Goal: Transaction & Acquisition: Purchase product/service

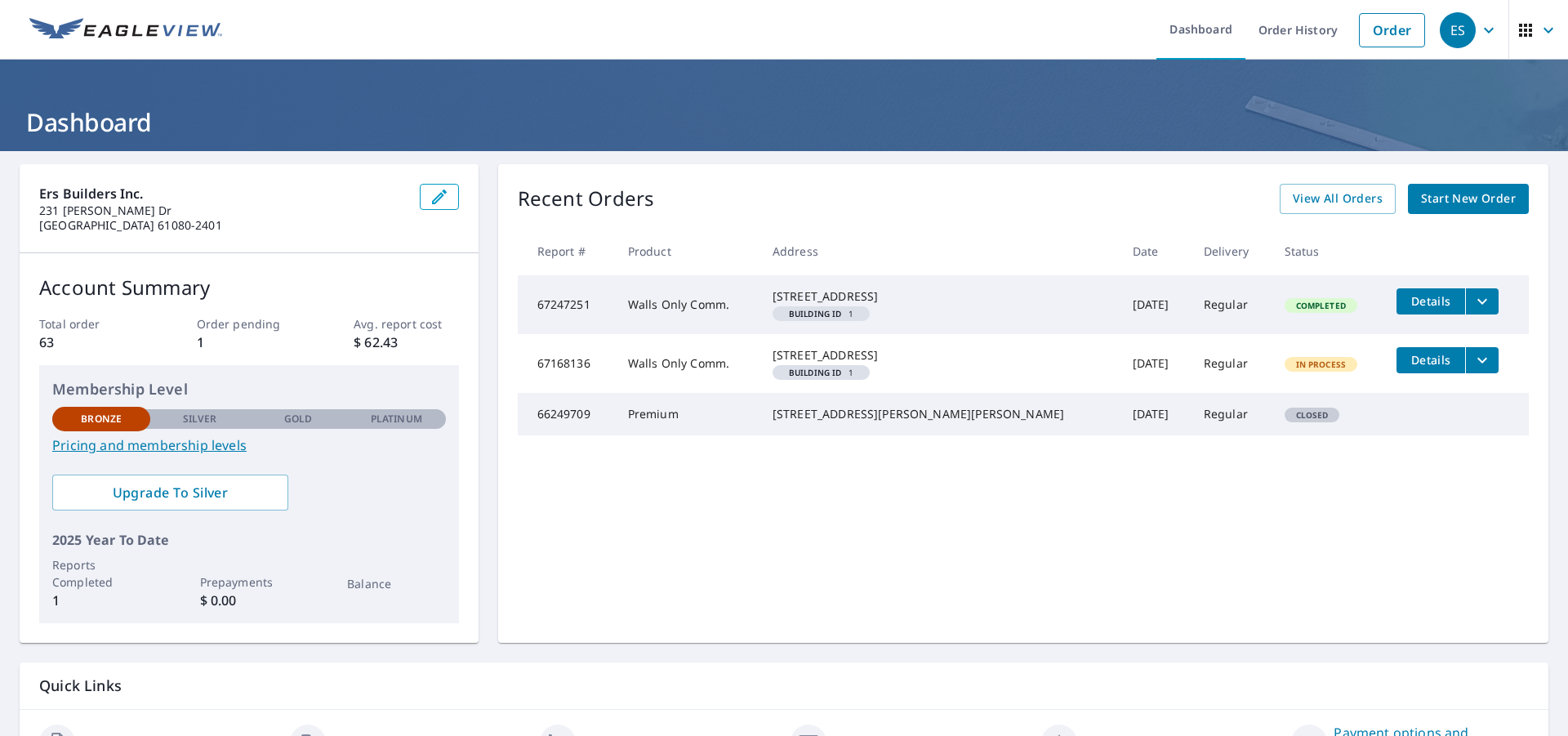
click at [1441, 197] on span "Start New Order" at bounding box center [1468, 198] width 94 height 21
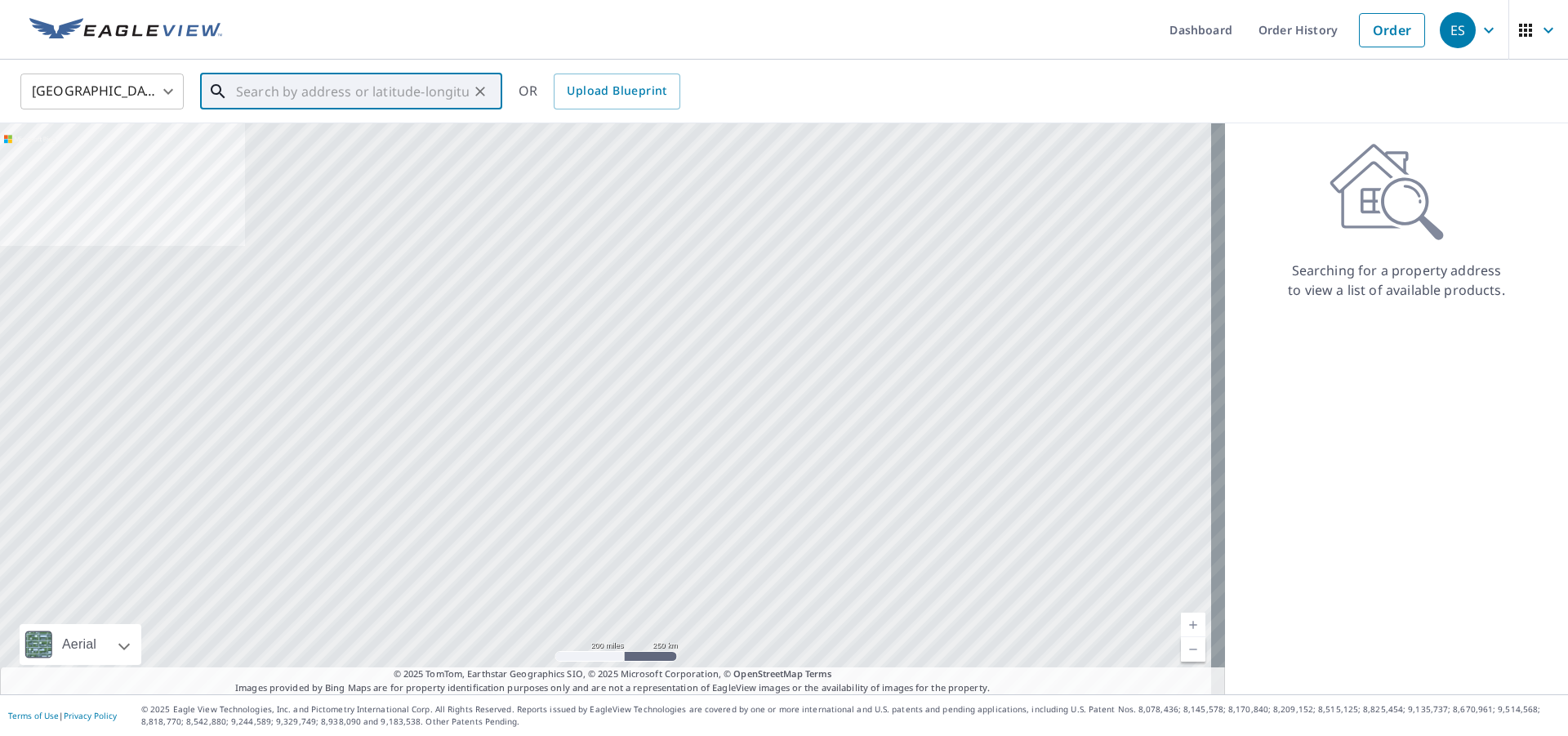
click at [241, 94] on input "text" at bounding box center [352, 91] width 233 height 46
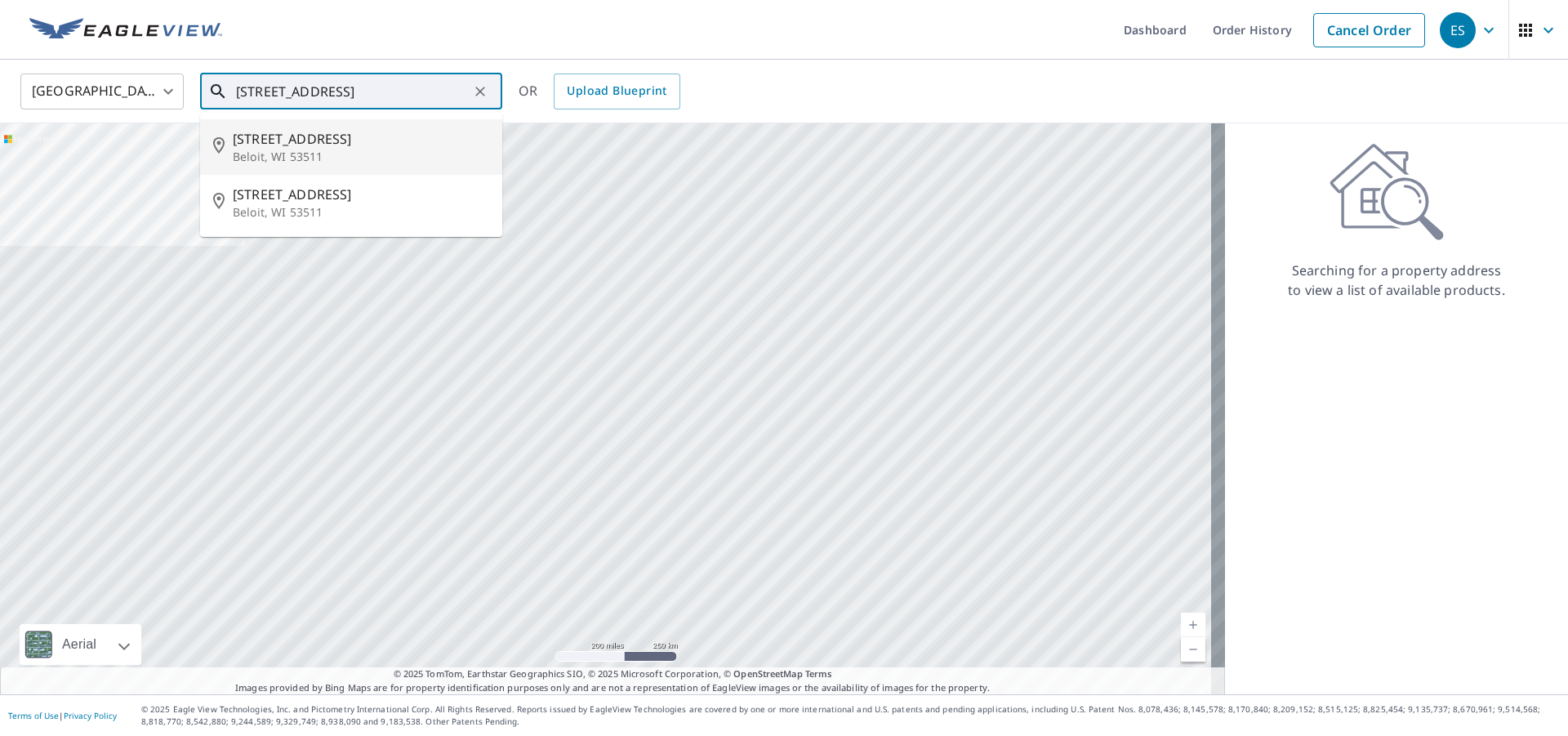
click at [263, 152] on p "Beloit, WI 53511" at bounding box center [361, 157] width 256 height 16
type input "816 Park Ave Beloit, WI 53511"
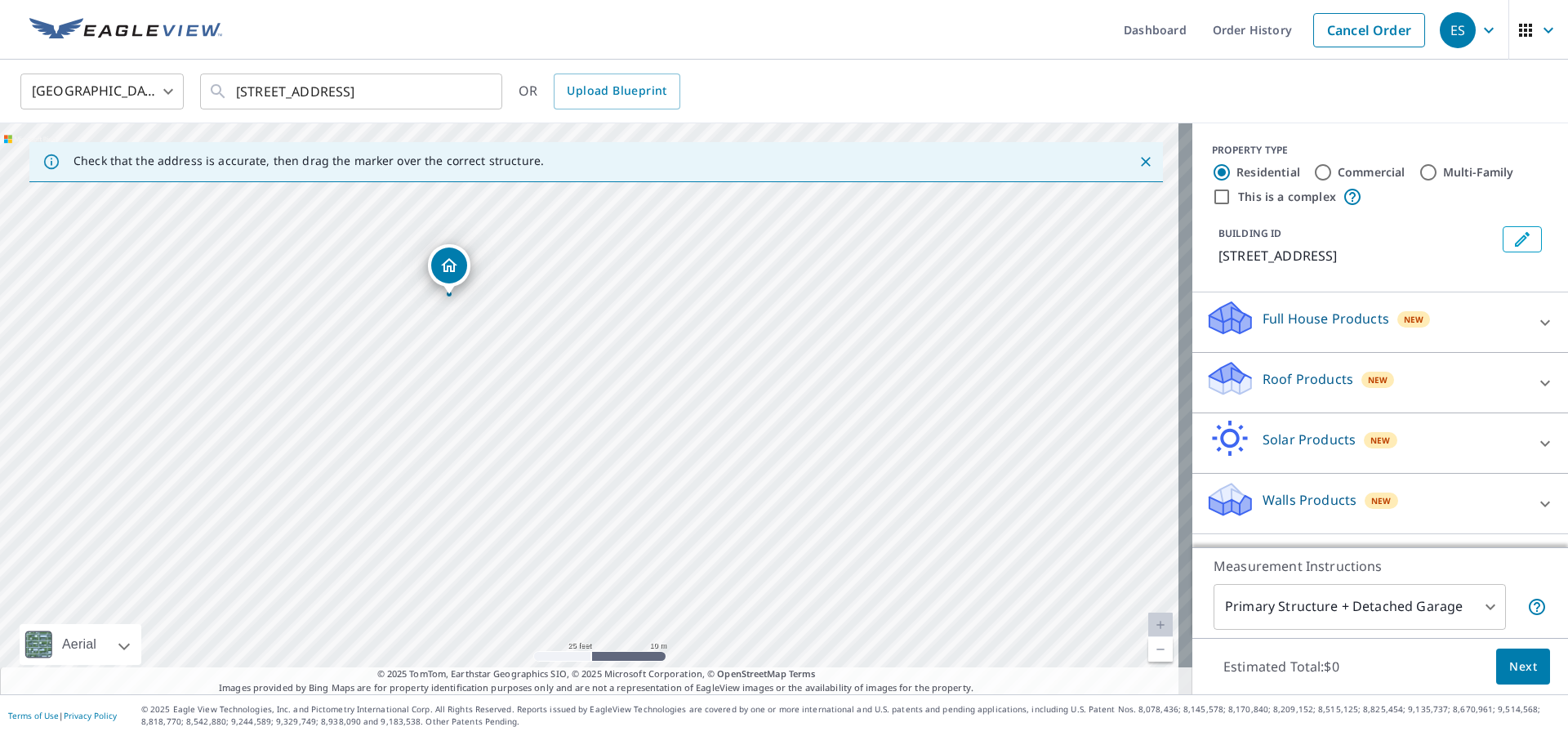
click at [1299, 323] on p "Full House Products" at bounding box center [1326, 318] width 127 height 20
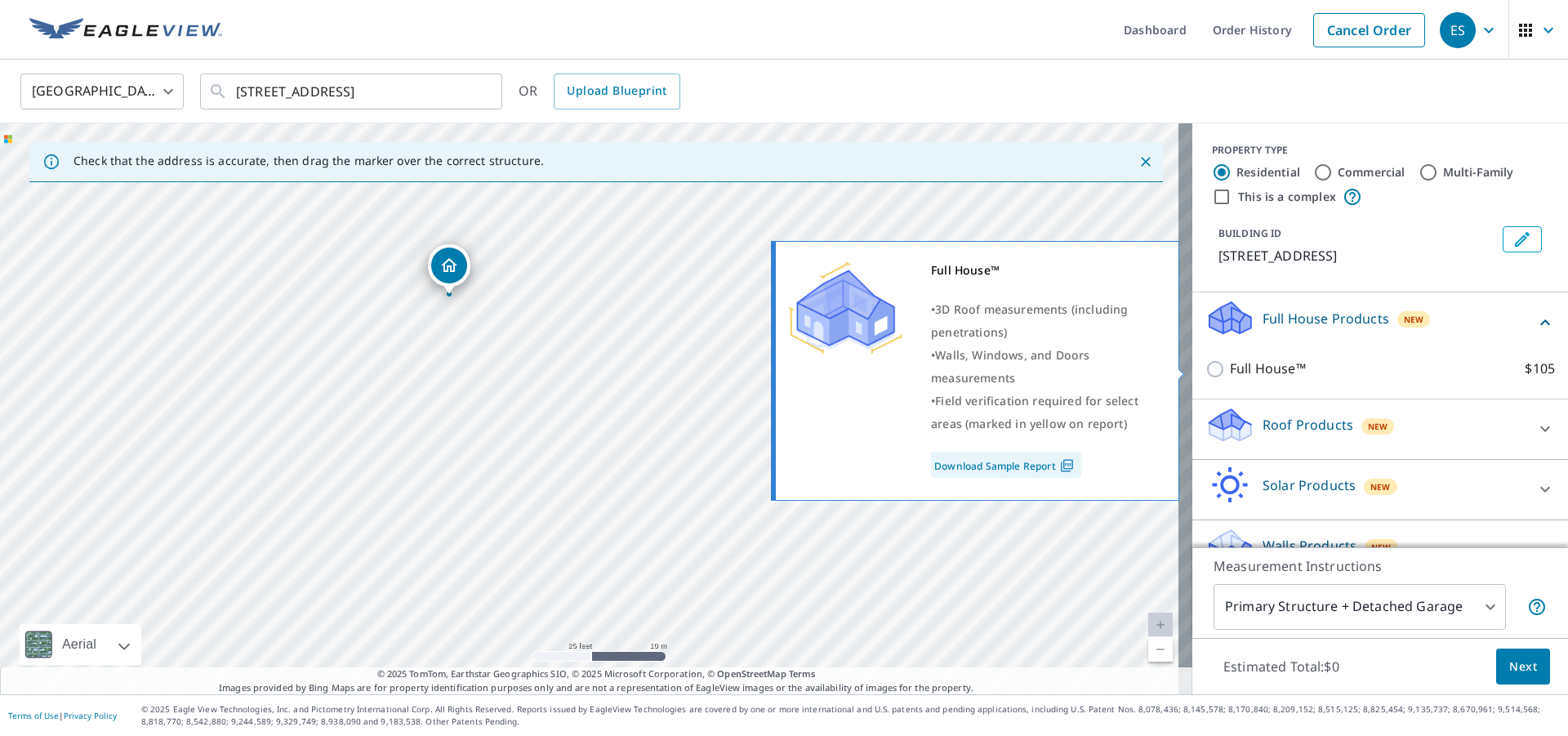
click at [1206, 364] on input "Full House™ $105" at bounding box center [1218, 369] width 25 height 20
checkbox input "true"
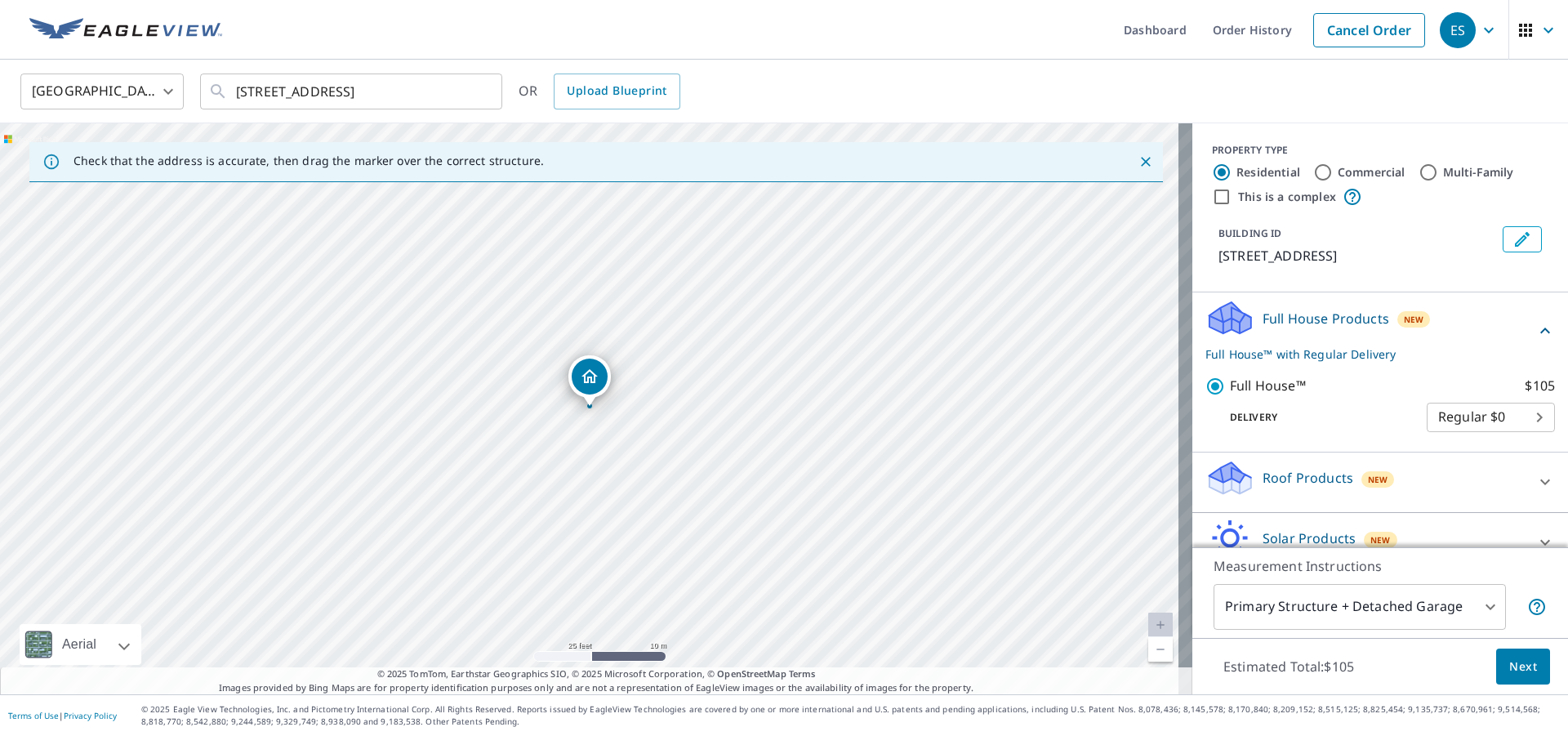
click at [1509, 661] on span "Next" at bounding box center [1523, 667] width 28 height 21
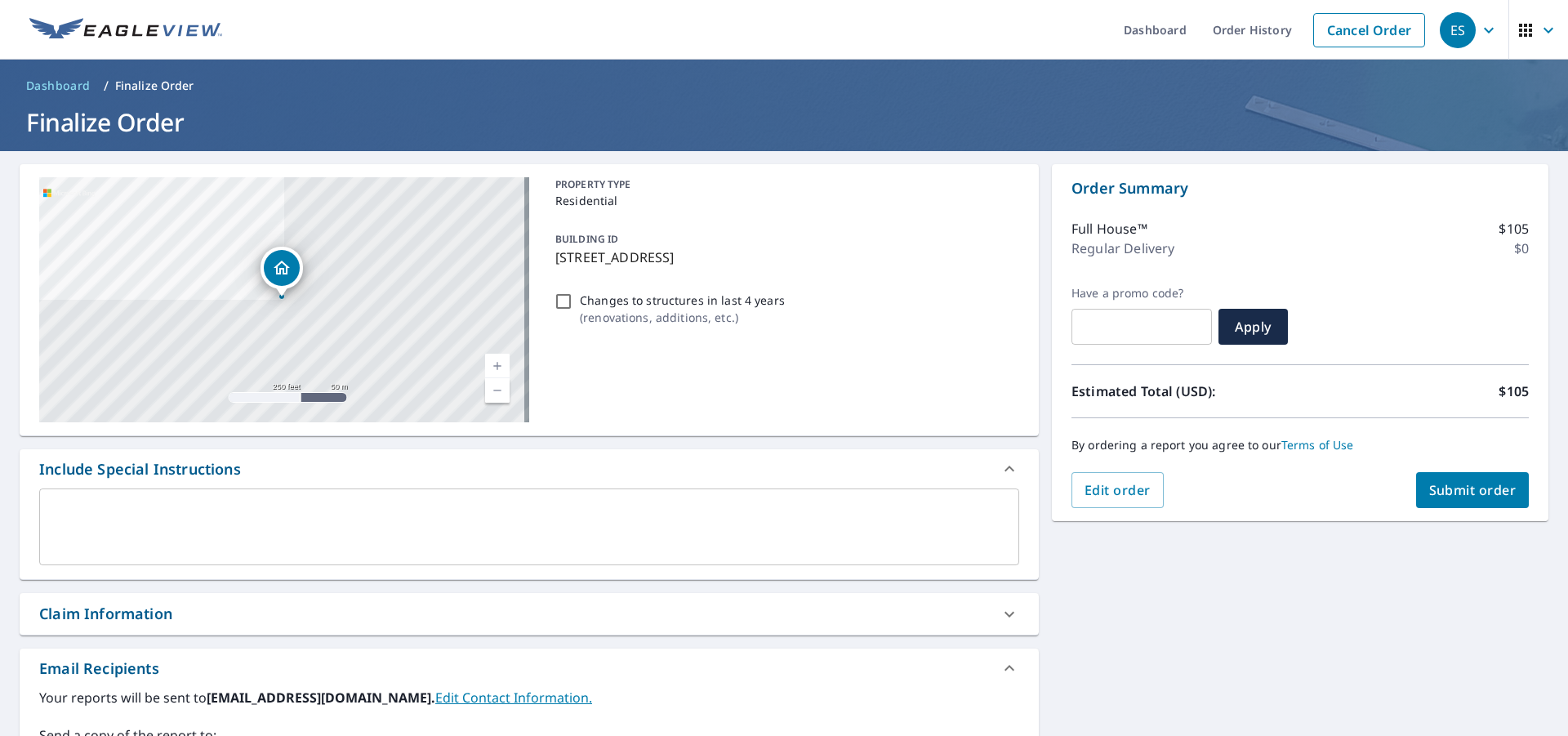
click at [1459, 493] on span "Submit order" at bounding box center [1473, 490] width 87 height 18
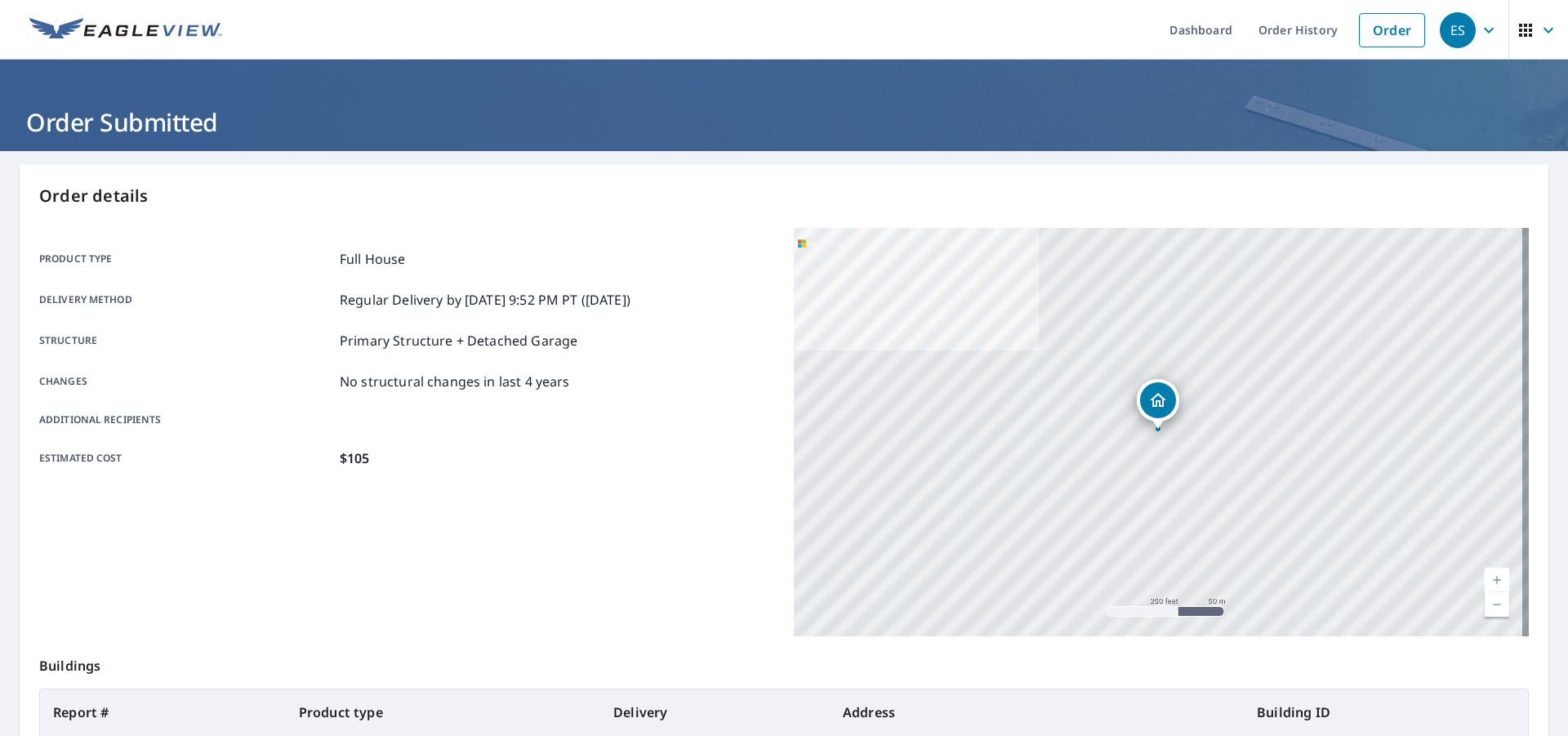
click at [1445, 29] on div "ES" at bounding box center [1458, 30] width 36 height 36
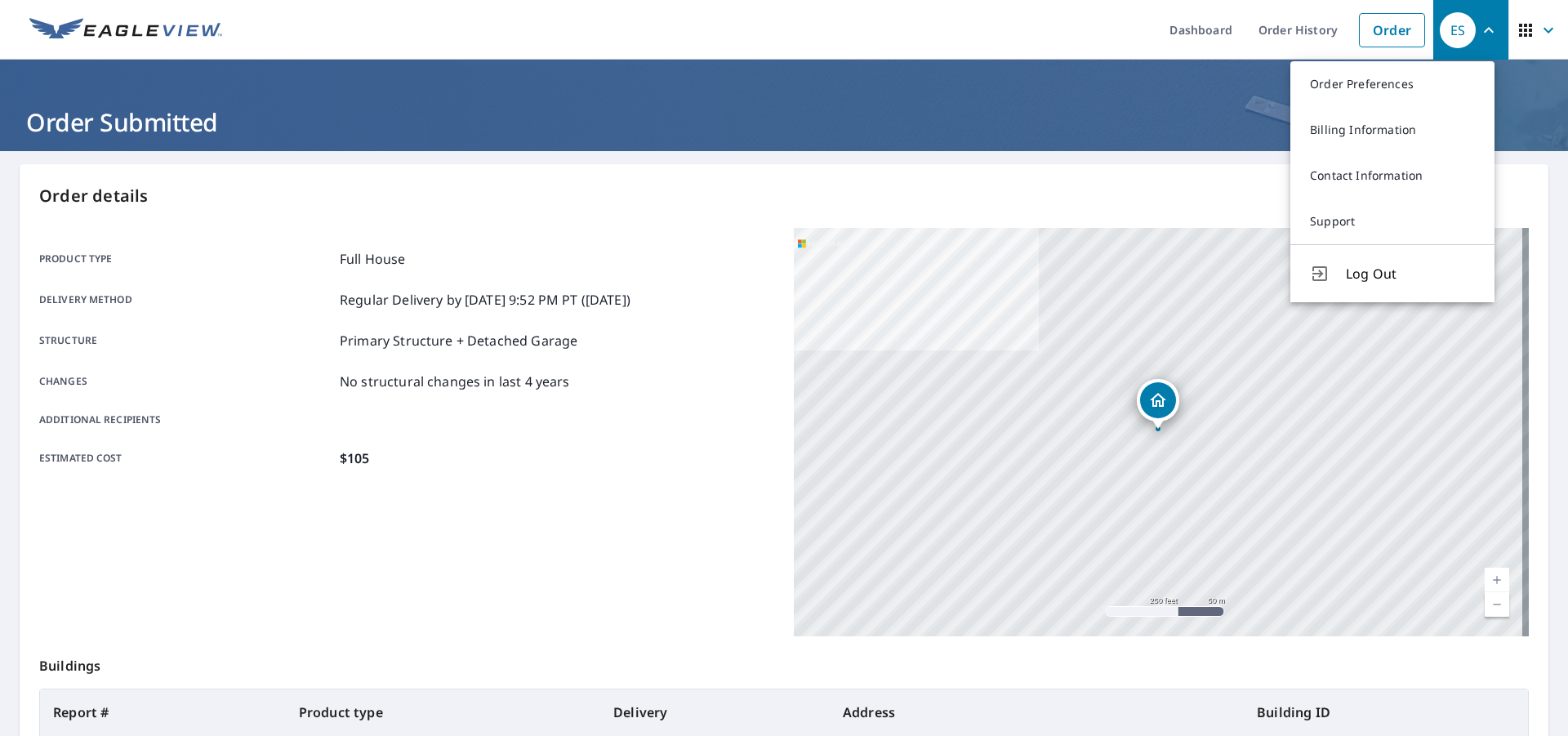
click at [1484, 30] on icon "button" at bounding box center [1489, 30] width 10 height 6
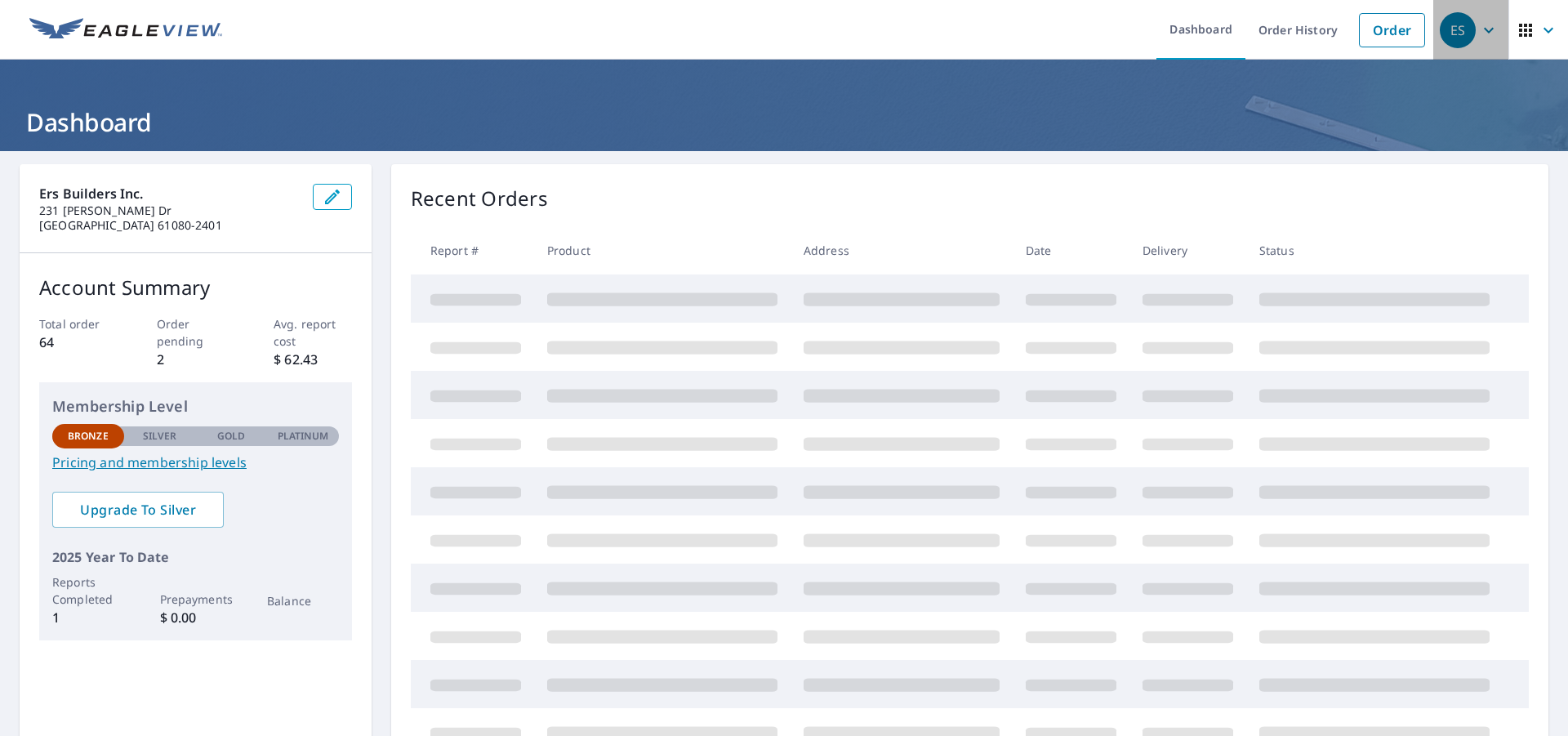
click at [1484, 30] on icon "button" at bounding box center [1489, 30] width 10 height 6
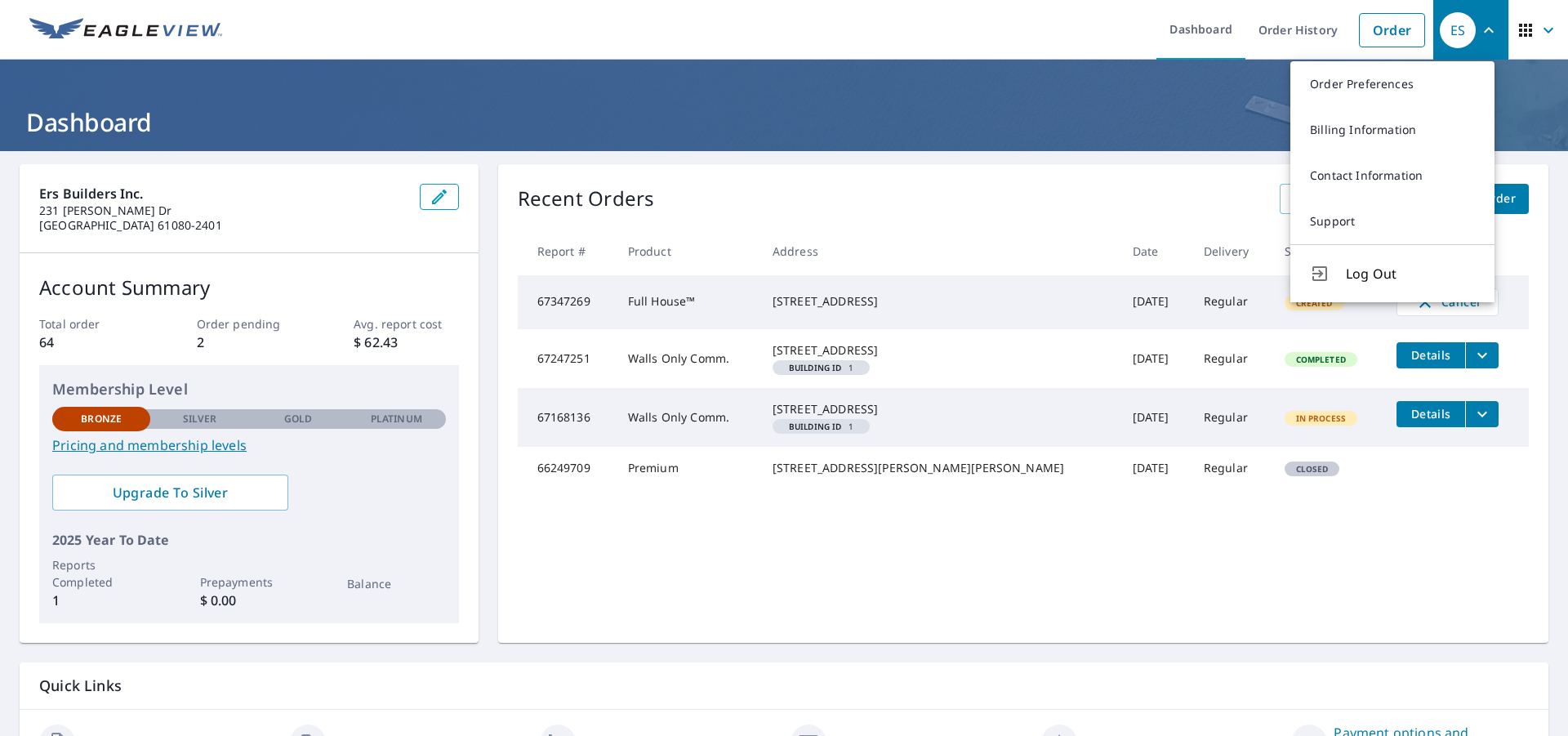
click at [1357, 274] on span "Log Out" at bounding box center [1410, 274] width 129 height 20
